Goal: Contribute content

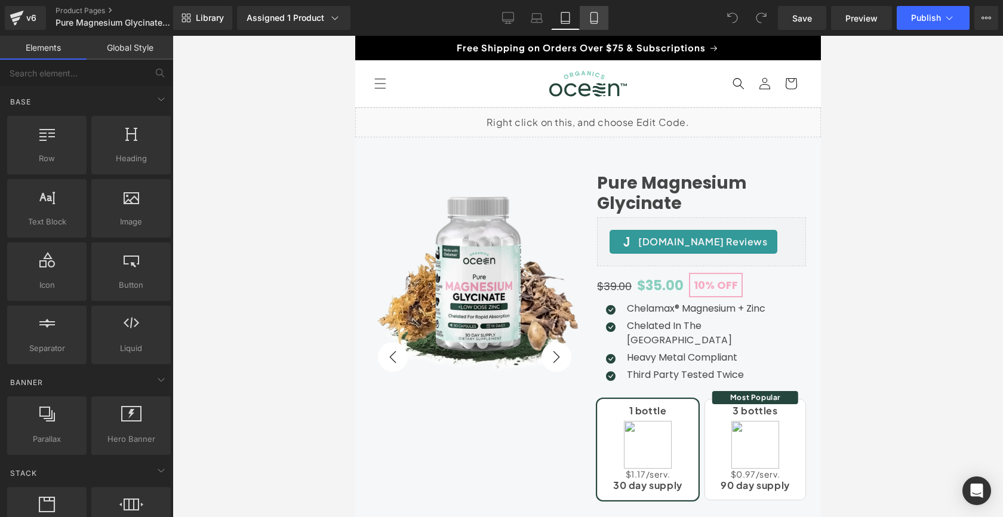
click at [597, 19] on icon at bounding box center [594, 18] width 7 height 11
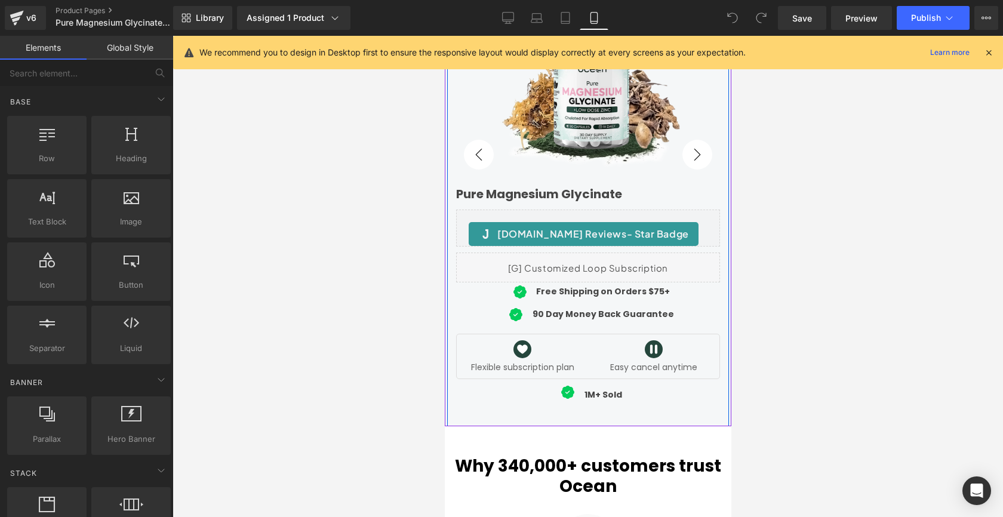
scroll to position [174, 0]
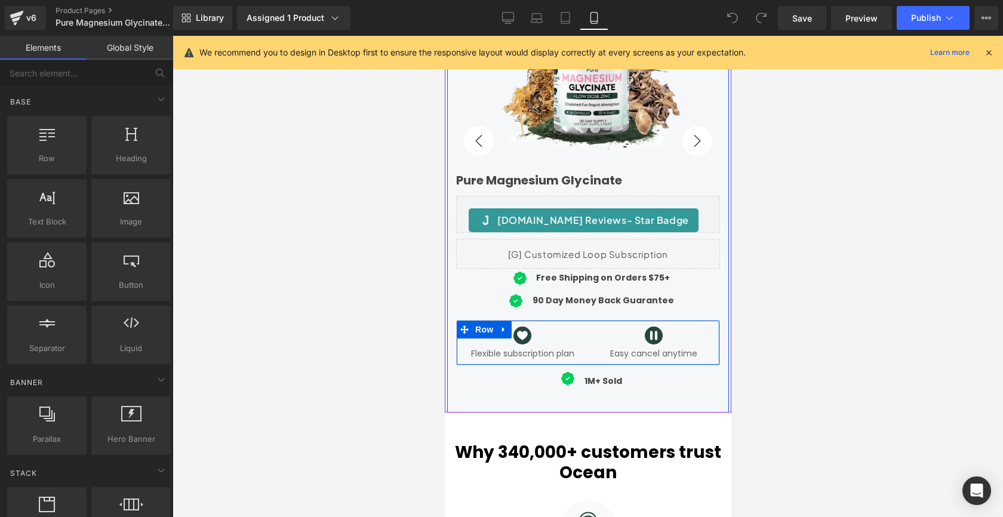
click at [586, 356] on div "Image Flexible subscription plan Text Block" at bounding box center [521, 343] width 131 height 32
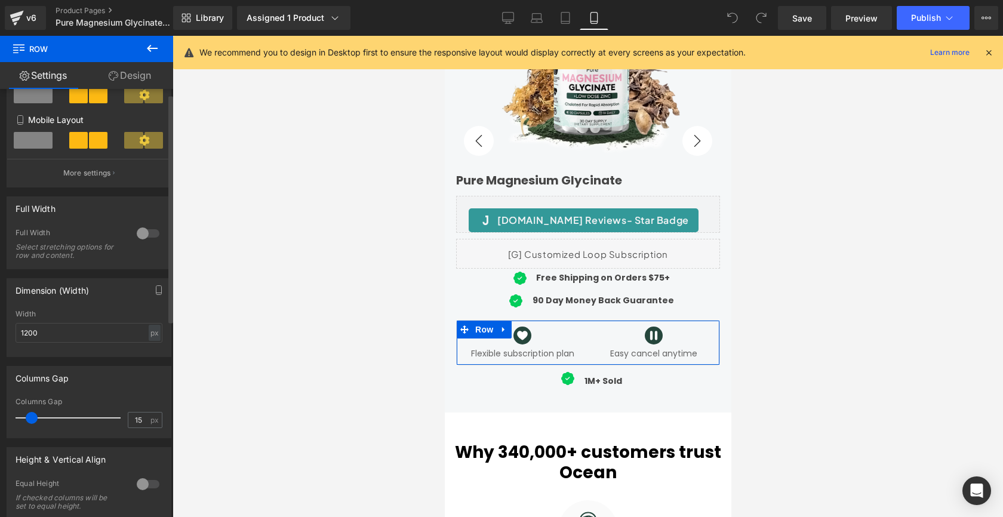
scroll to position [0, 0]
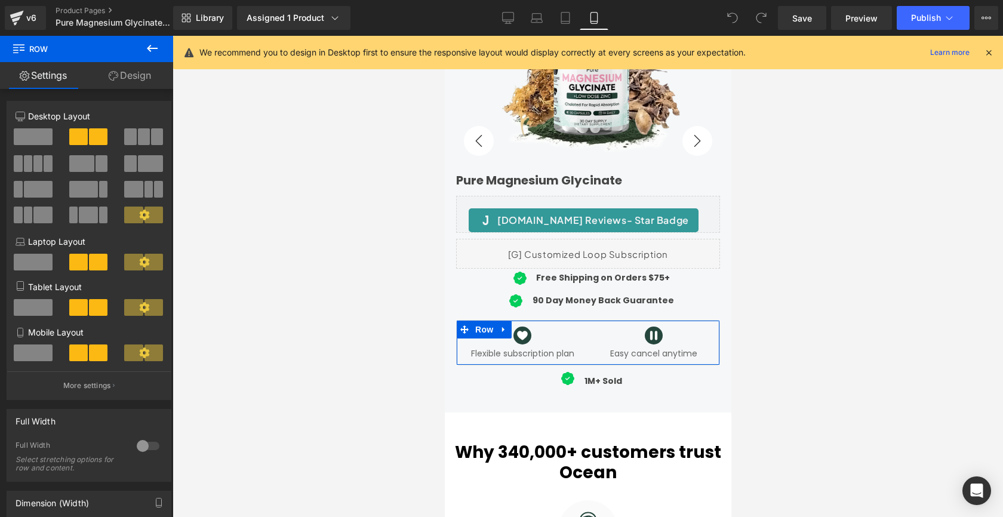
click at [142, 77] on link "Design" at bounding box center [130, 75] width 87 height 27
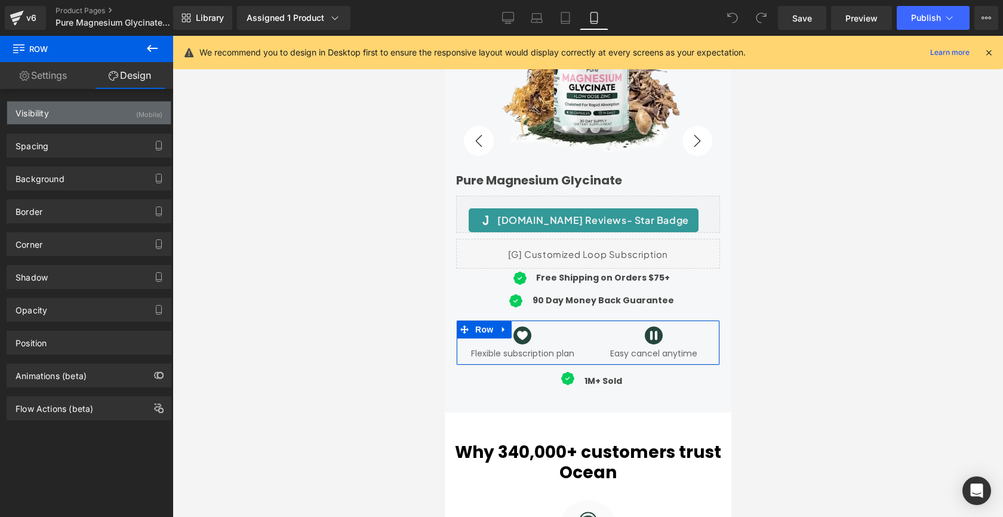
click at [67, 116] on div "Visibility (Mobile)" at bounding box center [89, 113] width 164 height 23
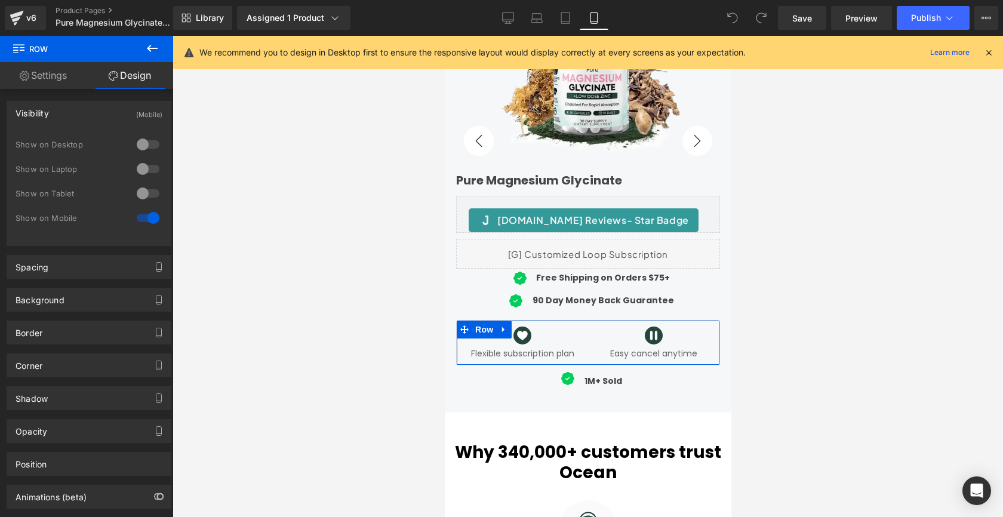
click at [136, 219] on div at bounding box center [148, 217] width 29 height 19
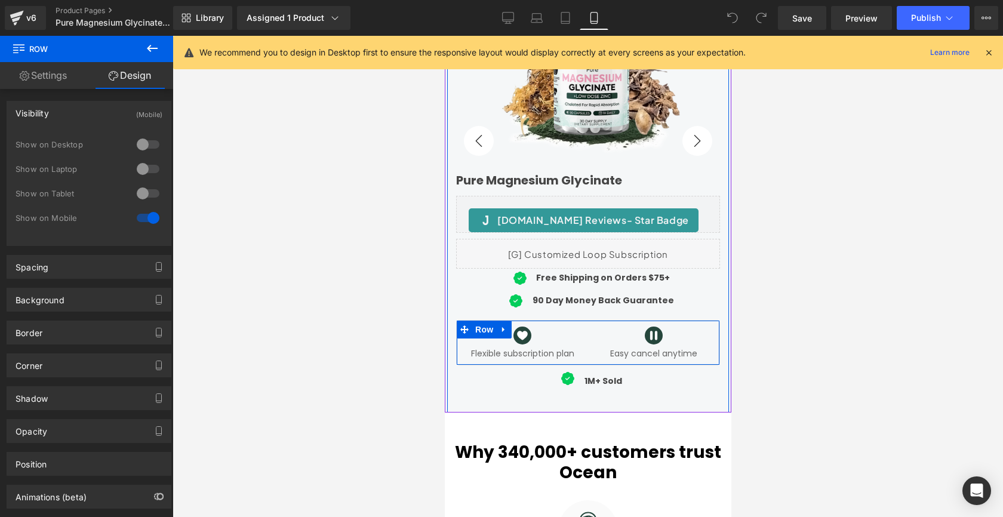
click at [459, 359] on div "Image Flexible subscription plan Text Block" at bounding box center [521, 343] width 131 height 32
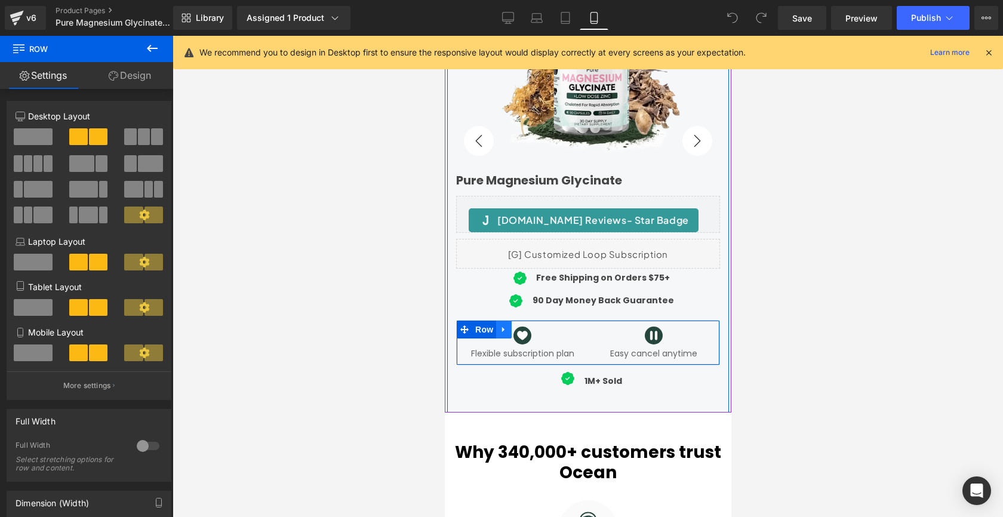
click at [504, 329] on icon at bounding box center [503, 330] width 8 height 9
drag, startPoint x: 533, startPoint y: 331, endPoint x: 518, endPoint y: 332, distance: 14.3
click at [533, 332] on icon at bounding box center [534, 330] width 8 height 9
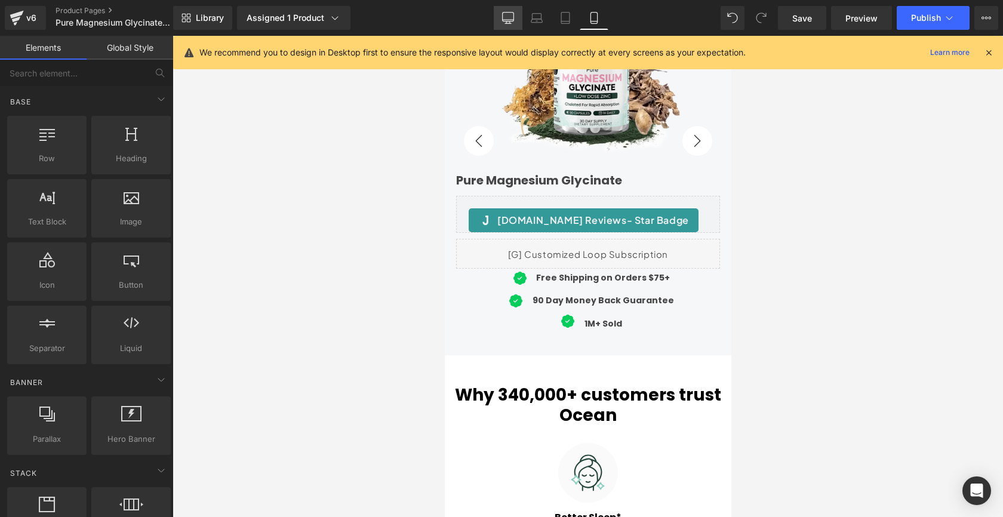
click at [506, 20] on icon at bounding box center [508, 20] width 11 height 0
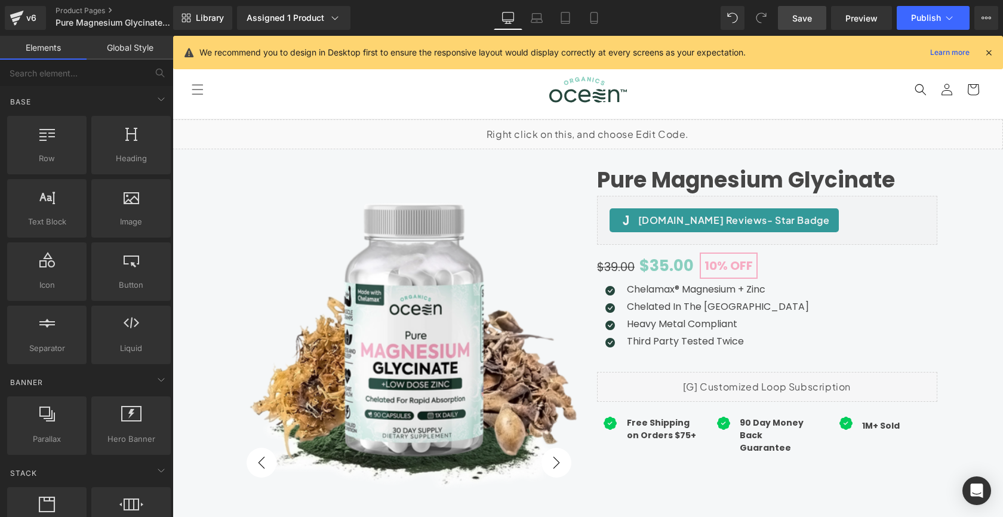
click at [808, 25] on link "Save" at bounding box center [802, 18] width 48 height 24
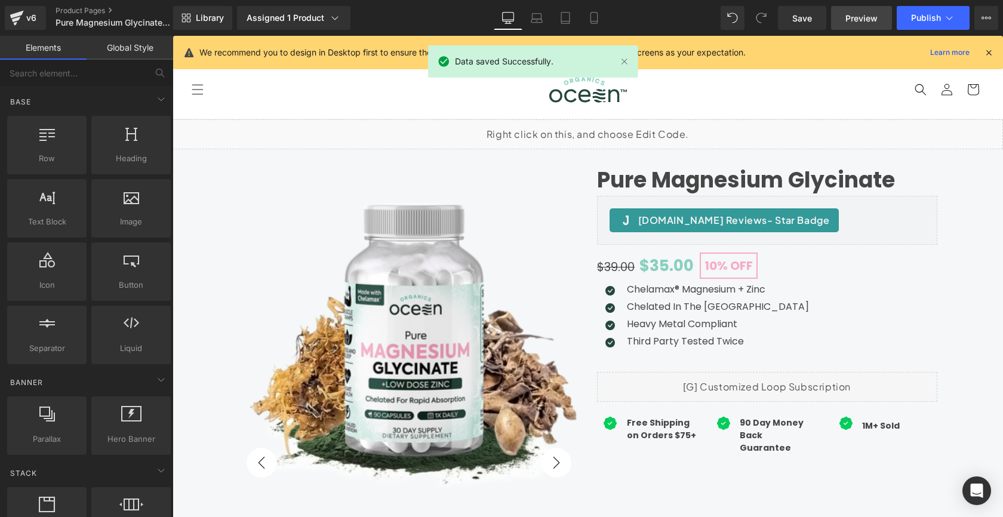
click at [863, 20] on span "Preview" at bounding box center [862, 18] width 32 height 13
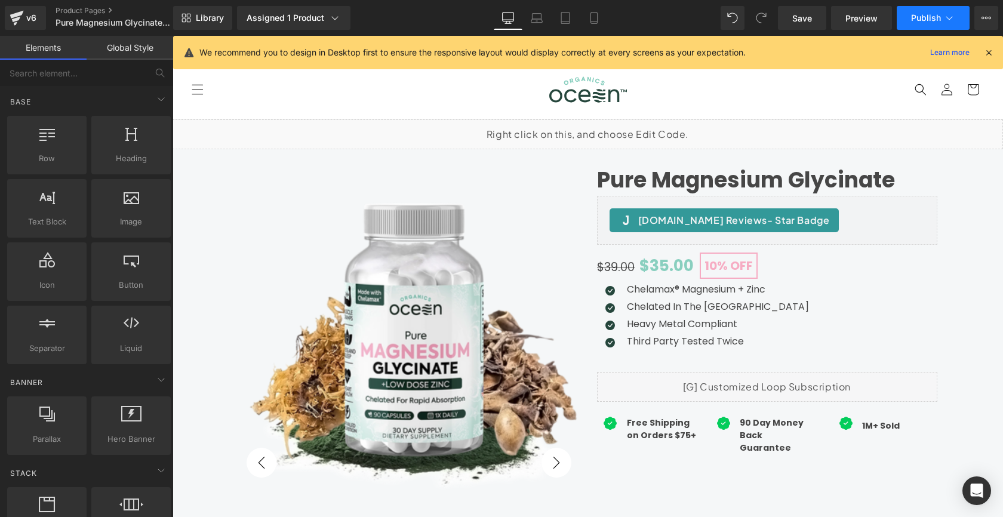
click at [944, 15] on icon at bounding box center [950, 18] width 12 height 12
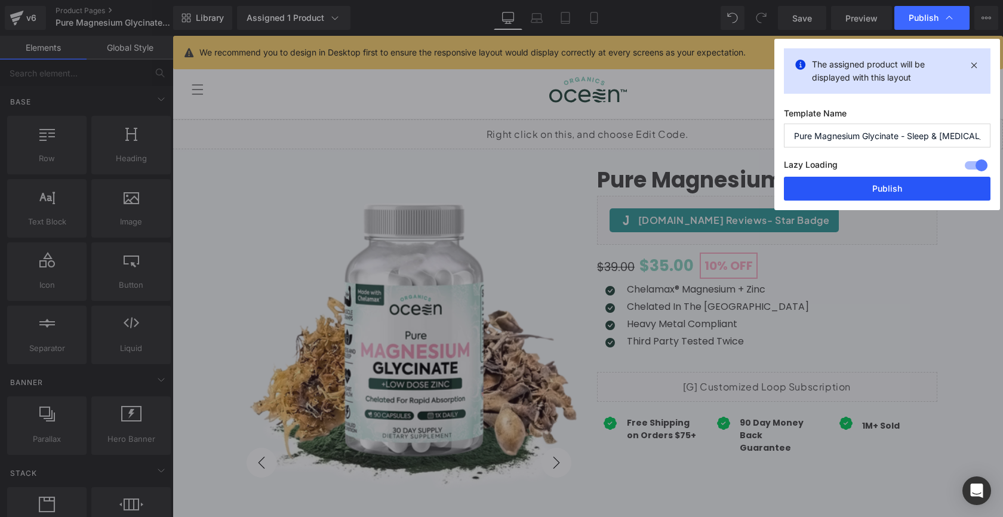
click at [923, 188] on button "Publish" at bounding box center [887, 189] width 207 height 24
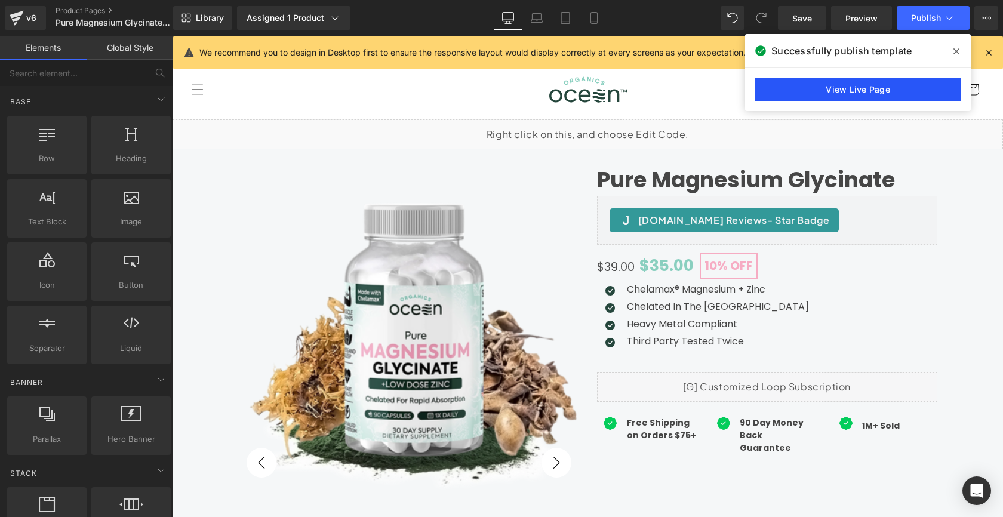
click at [912, 94] on link "View Live Page" at bounding box center [858, 90] width 207 height 24
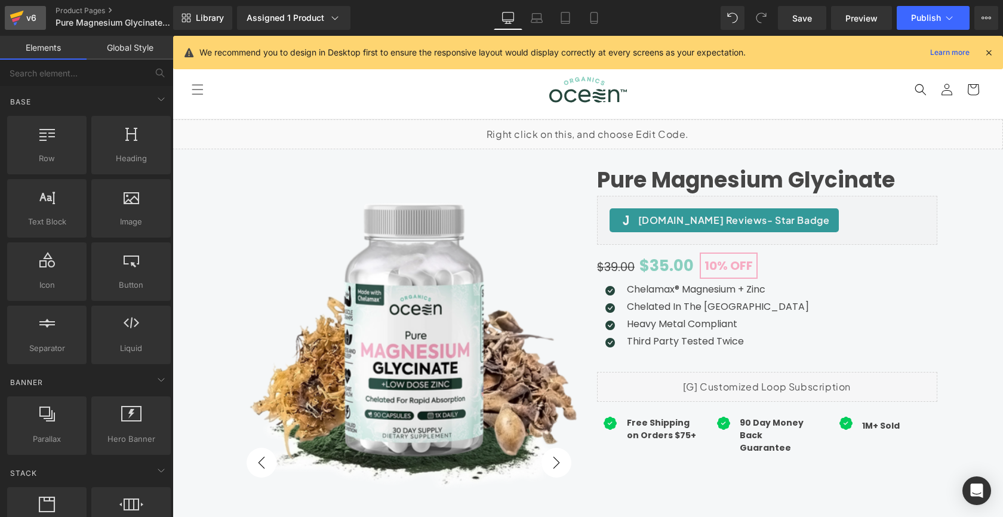
click at [14, 20] on icon at bounding box center [16, 19] width 8 height 5
